Goal: Download file/media

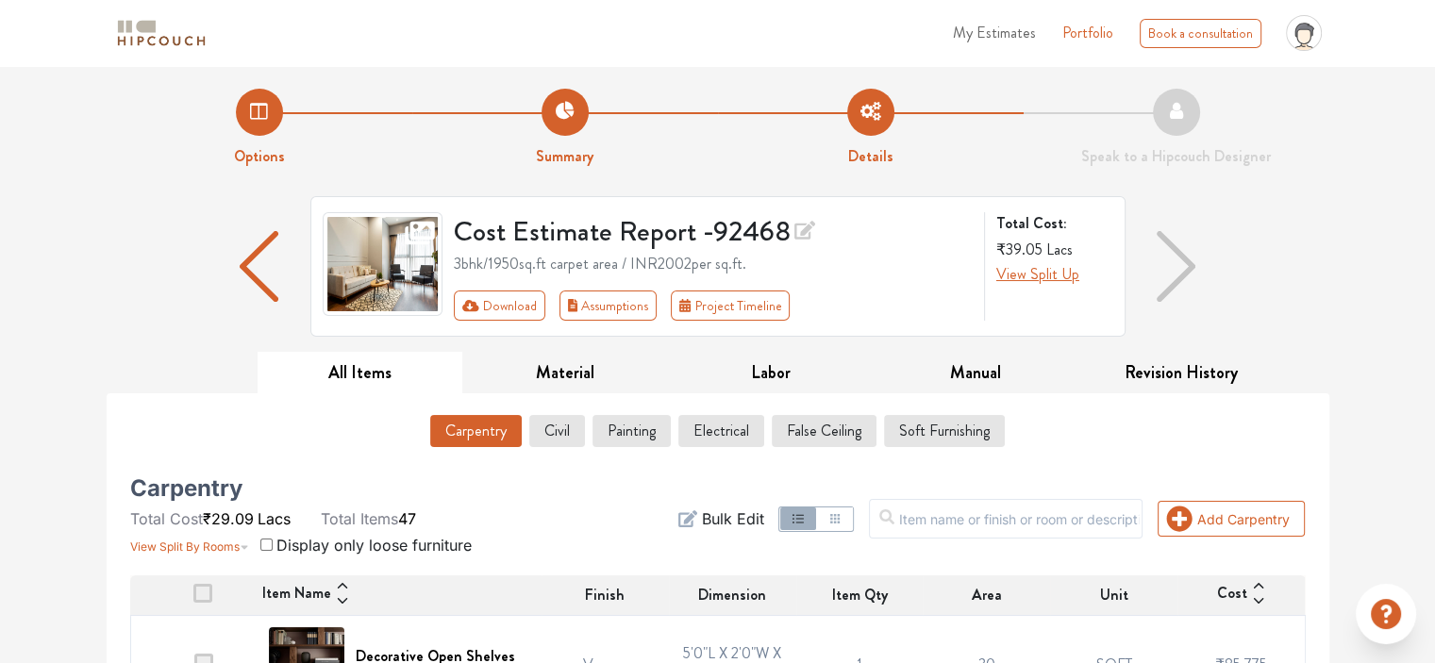
click at [1286, 242] on div "Cost Estimate Report - 92468 3bhk / 1950 sq.ft carpet area / INR 2002 per sq.ft…" at bounding box center [718, 274] width 1222 height 156
click at [529, 312] on button "Download" at bounding box center [499, 306] width 91 height 30
click at [530, 312] on button "Download" at bounding box center [499, 306] width 91 height 30
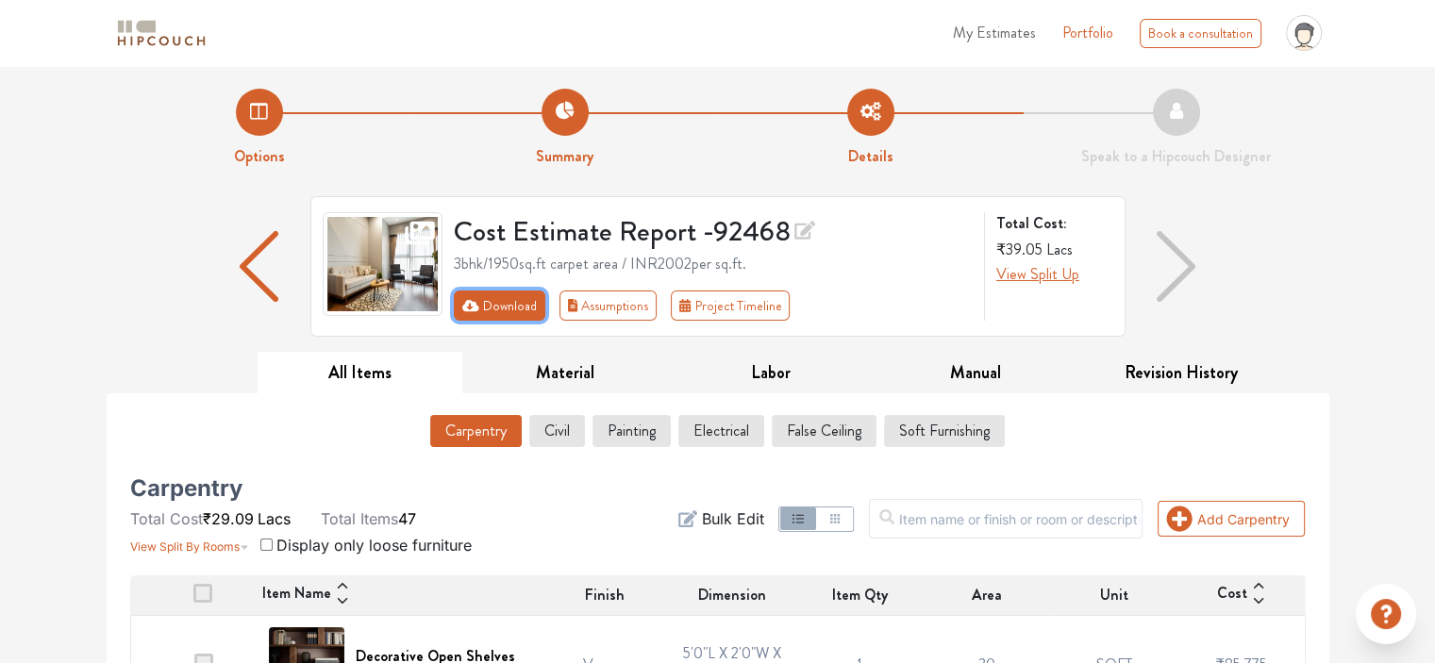
click at [531, 311] on button "Download" at bounding box center [499, 306] width 91 height 30
